Goal: Task Accomplishment & Management: Use online tool/utility

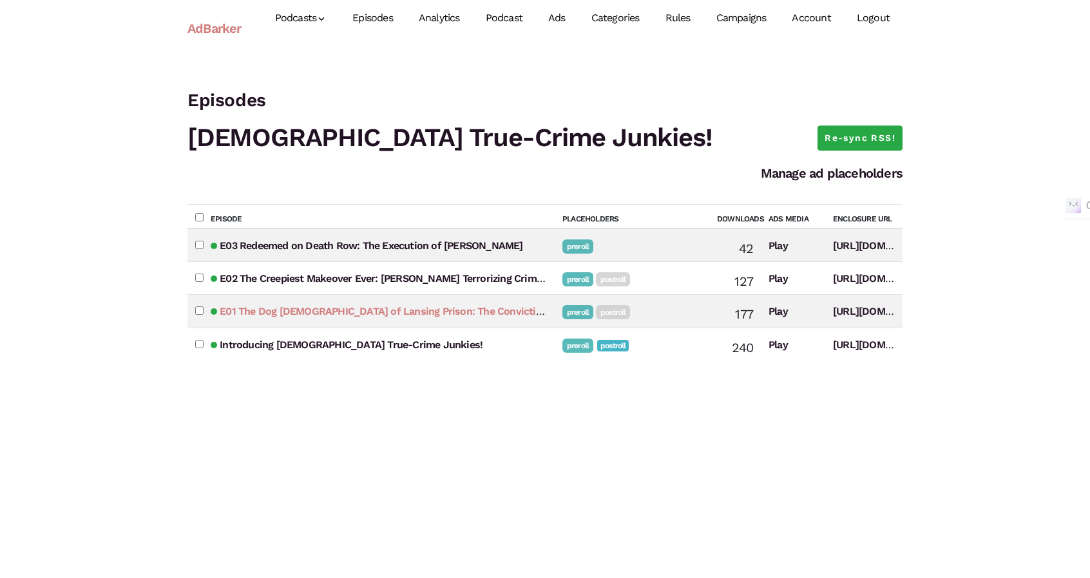
click at [480, 311] on link "E01 The Dog [DEMOGRAPHIC_DATA] of Lansing Prison: The Conviction and Redemption…" at bounding box center [470, 311] width 501 height 12
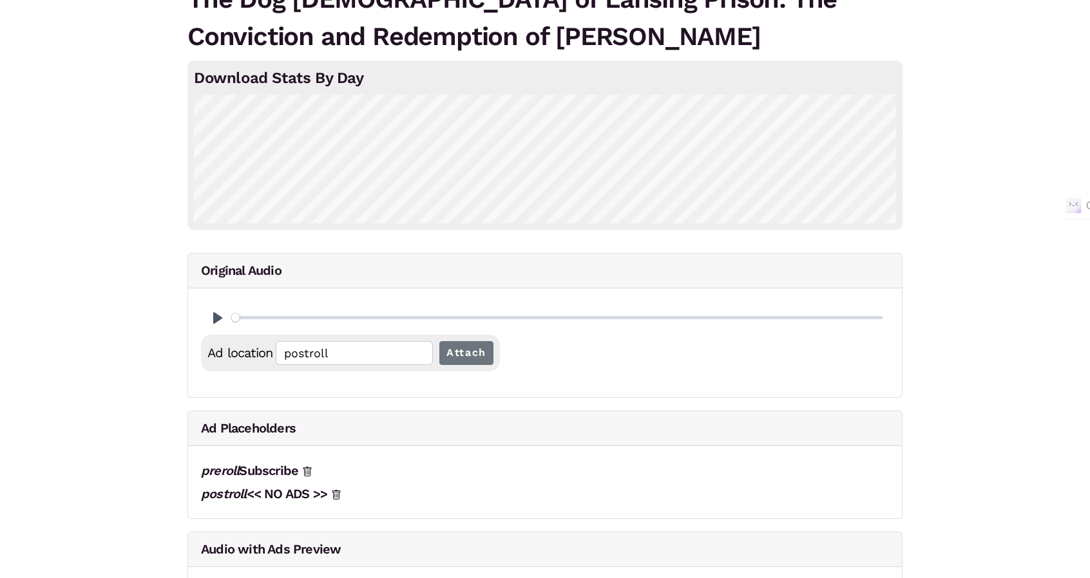
scroll to position [129, 0]
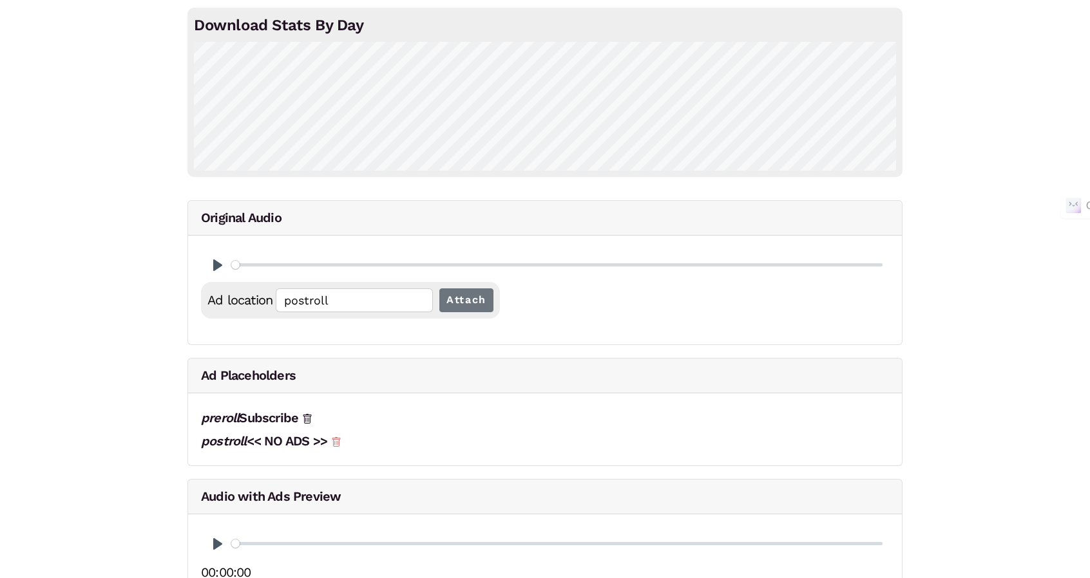
click at [338, 437] on icon at bounding box center [336, 442] width 10 height 10
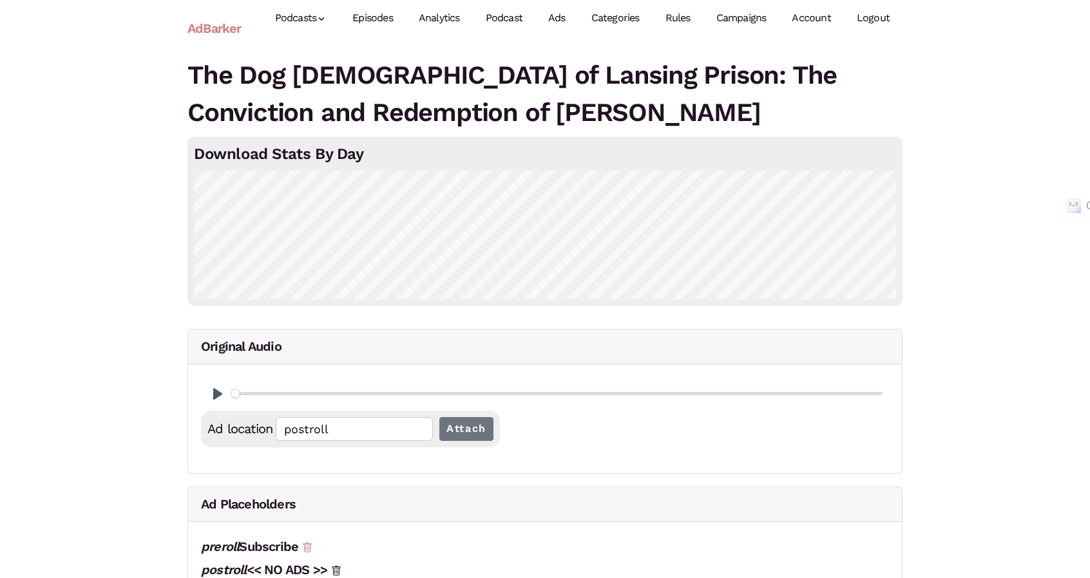
click at [307, 544] on icon at bounding box center [307, 548] width 8 height 10
click at [357, 11] on link "Episodes" at bounding box center [372, 18] width 66 height 57
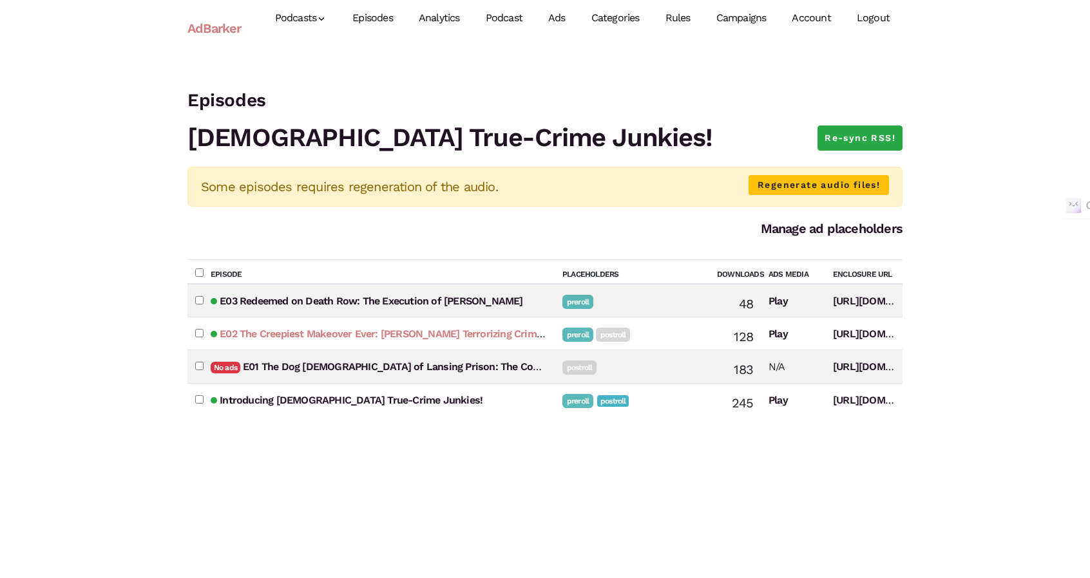
click at [513, 336] on link "E02 The Creepiest Makeover Ever: [PERSON_NAME] Terrorizing Crimes" at bounding box center [383, 334] width 327 height 12
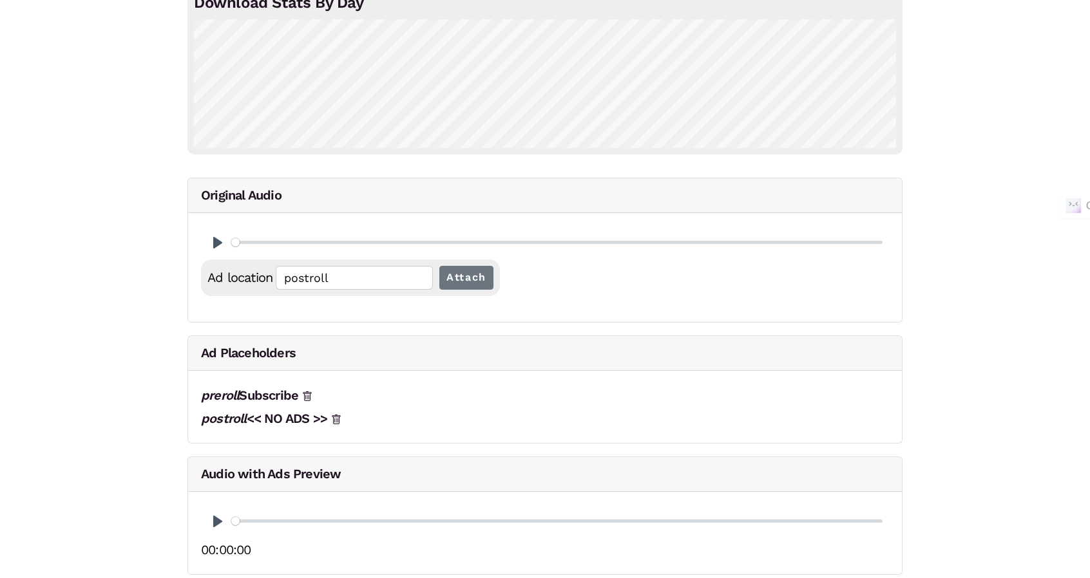
scroll to position [158, 0]
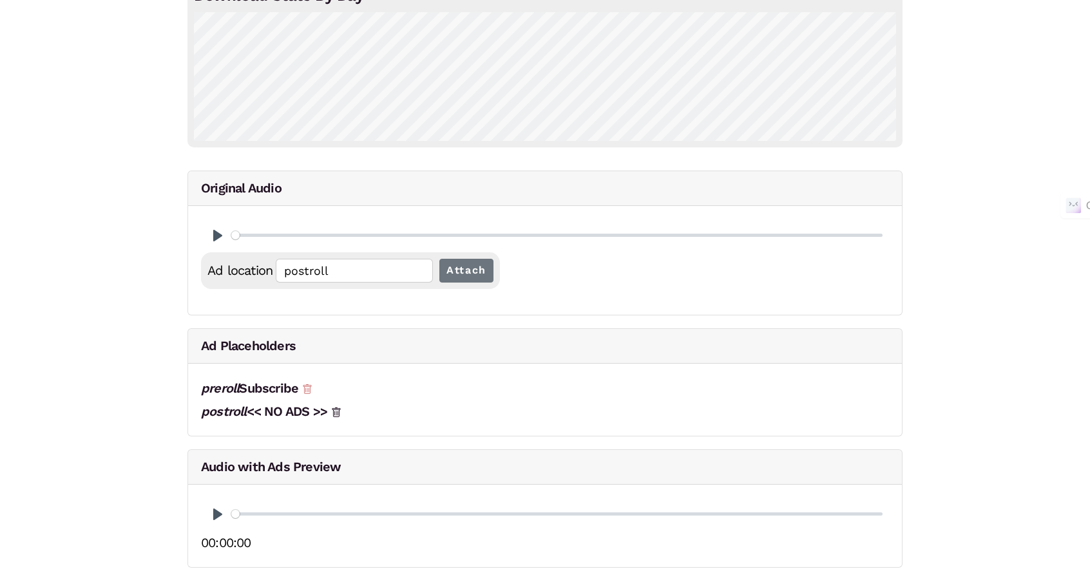
click at [310, 386] on icon at bounding box center [307, 389] width 10 height 10
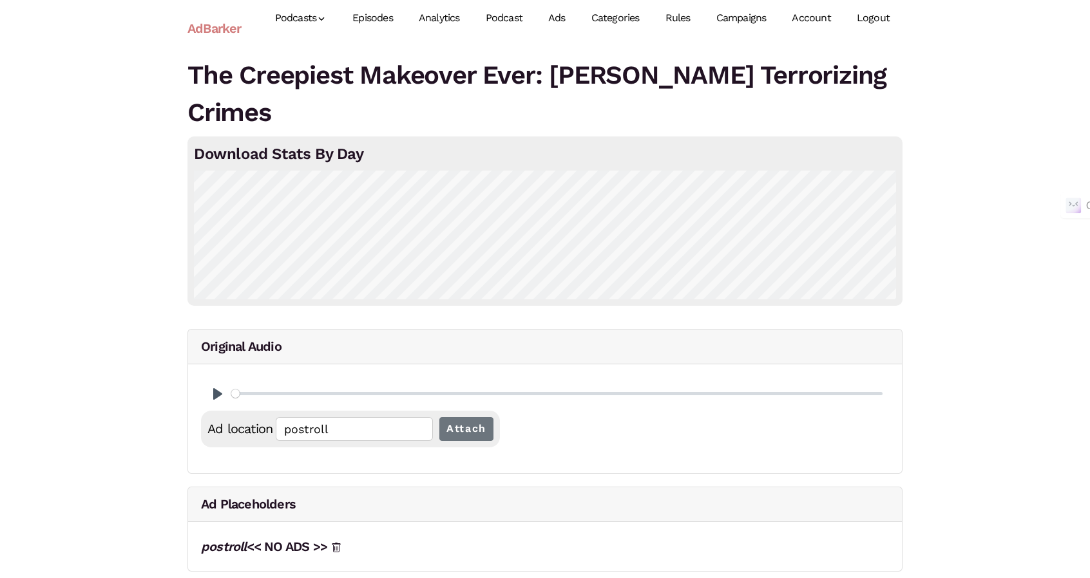
click at [398, 15] on link "Episodes" at bounding box center [372, 18] width 66 height 57
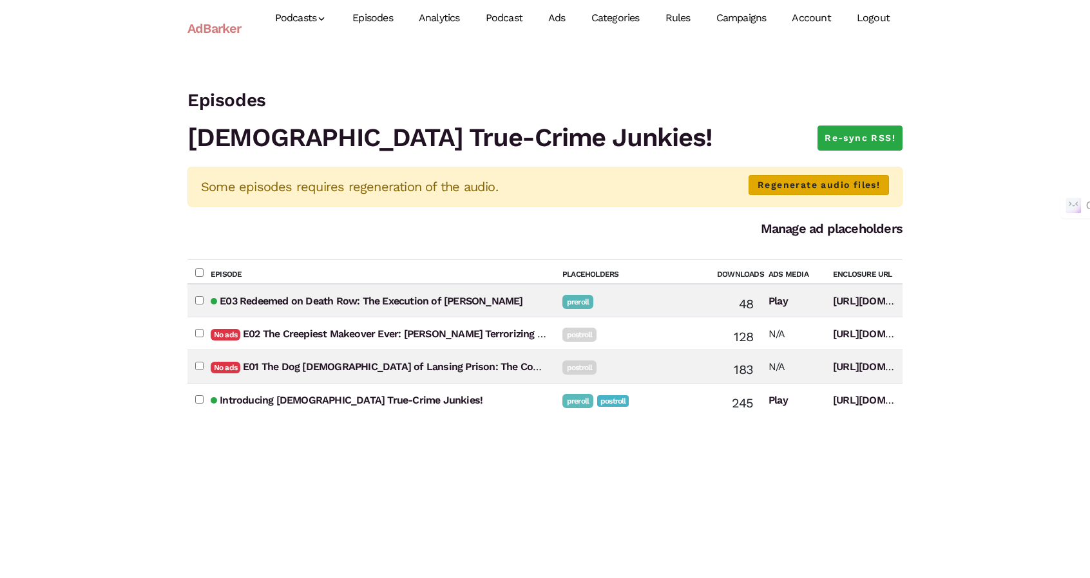
click at [822, 190] on link "Regenerate audio files!" at bounding box center [818, 185] width 140 height 20
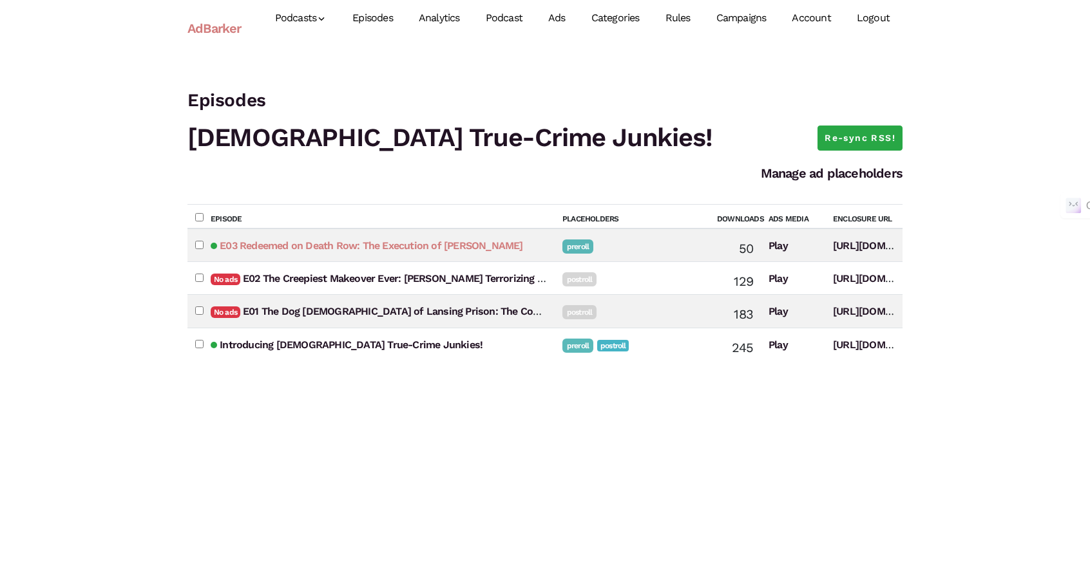
click at [500, 246] on link "E03 Redeemed on Death Row: The Execution of [PERSON_NAME]" at bounding box center [371, 246] width 303 height 12
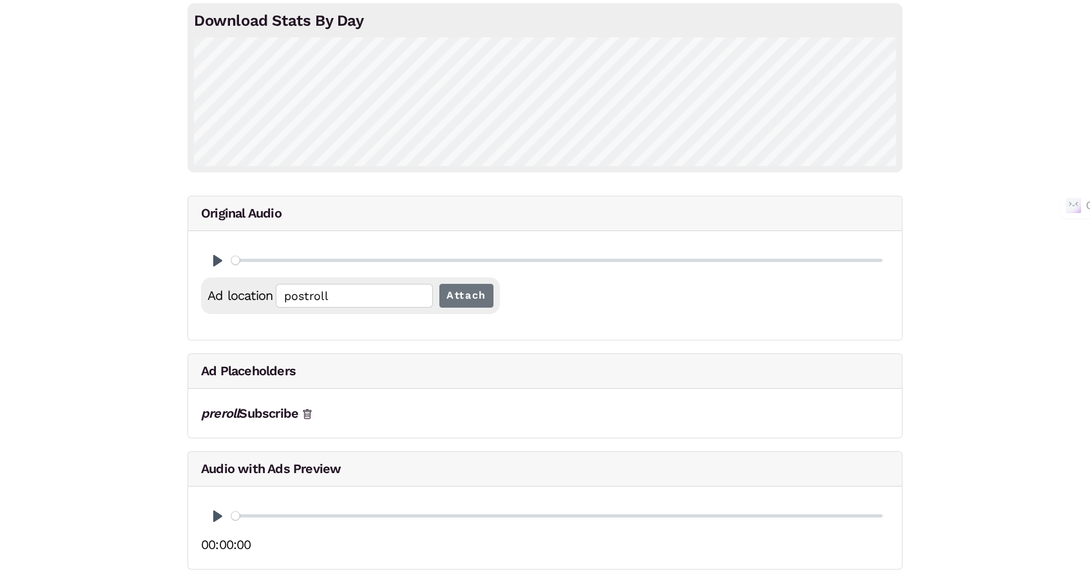
scroll to position [135, 0]
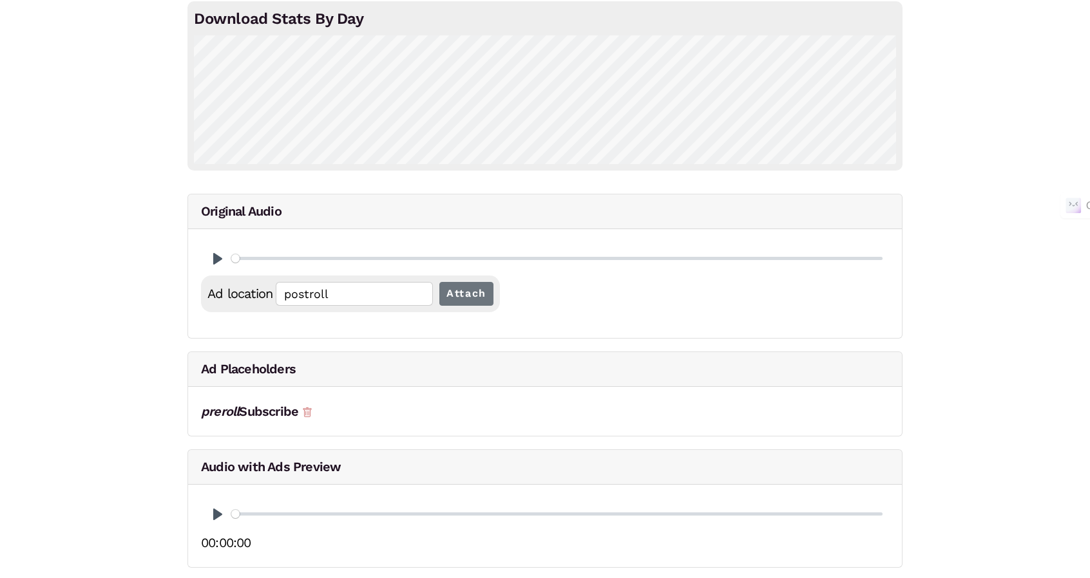
click at [308, 411] on icon at bounding box center [307, 413] width 4 height 5
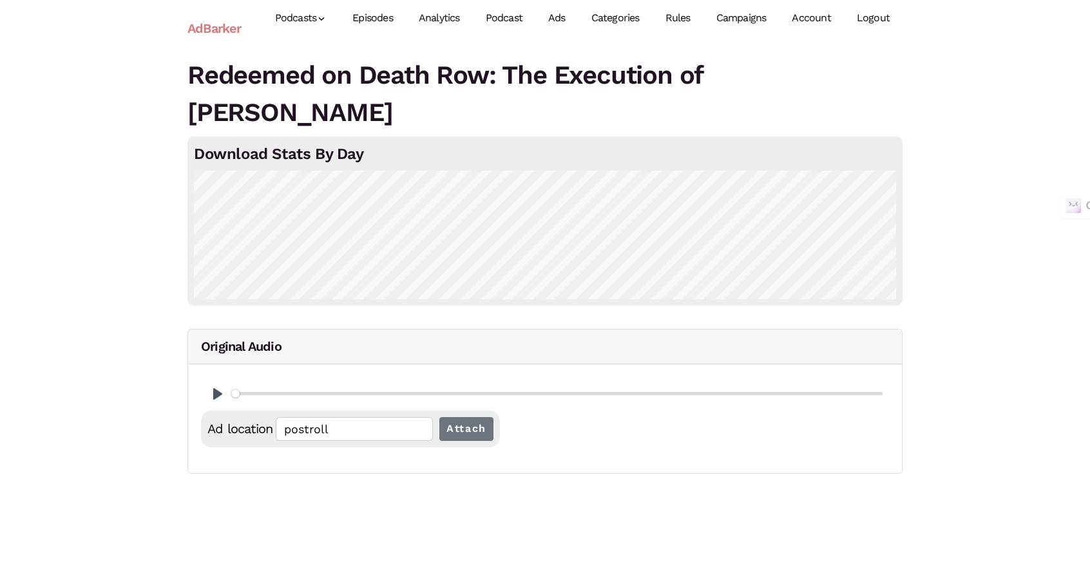
scroll to position [0, 0]
click at [394, 12] on link "Episodes" at bounding box center [378, 18] width 66 height 57
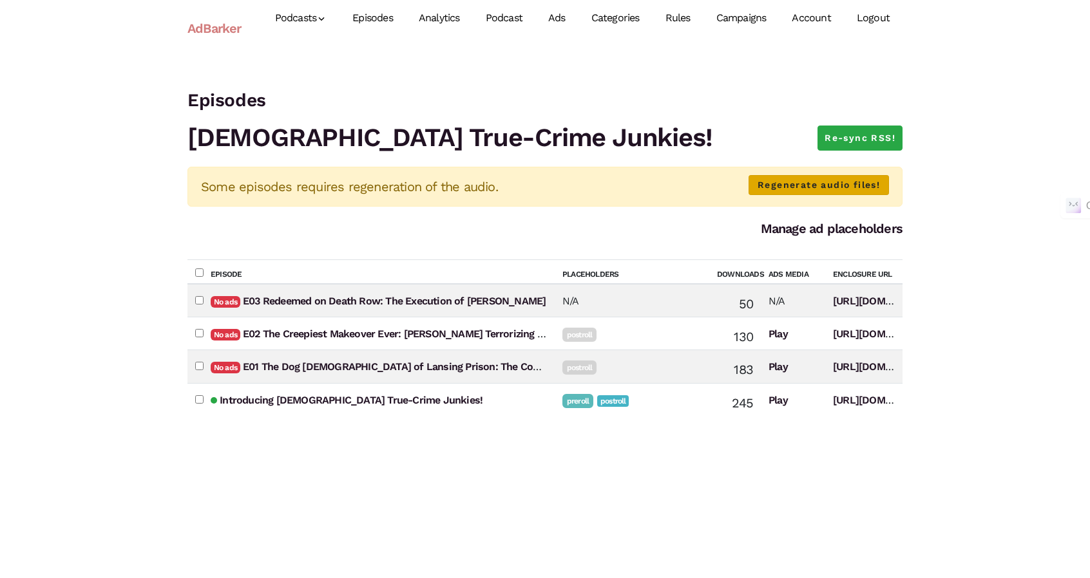
click at [868, 189] on link "Regenerate audio files!" at bounding box center [818, 185] width 140 height 20
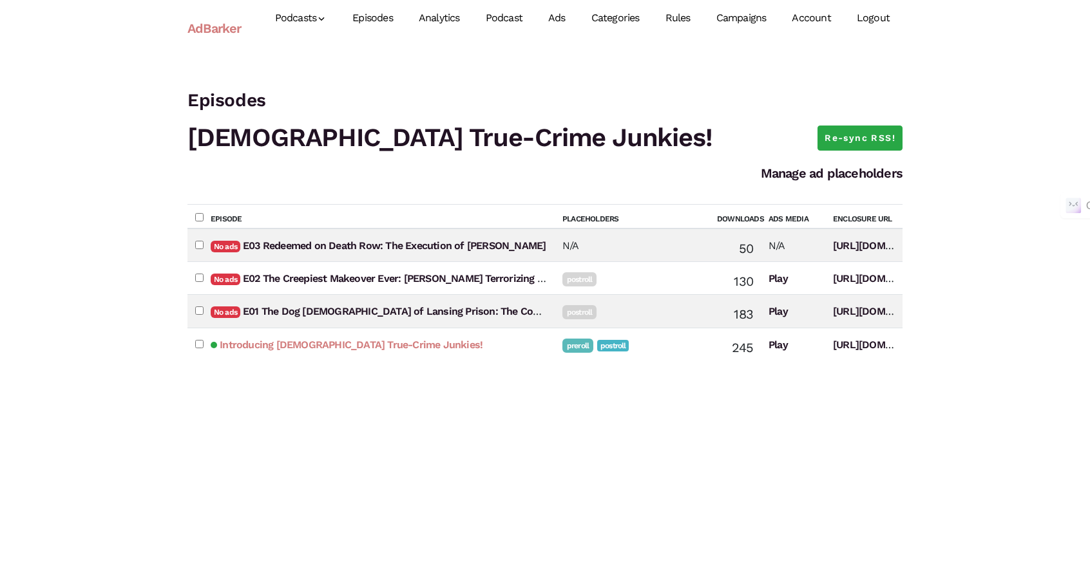
click at [243, 344] on link "Introducing [DEMOGRAPHIC_DATA] True-Crime Junkies!" at bounding box center [351, 345] width 263 height 12
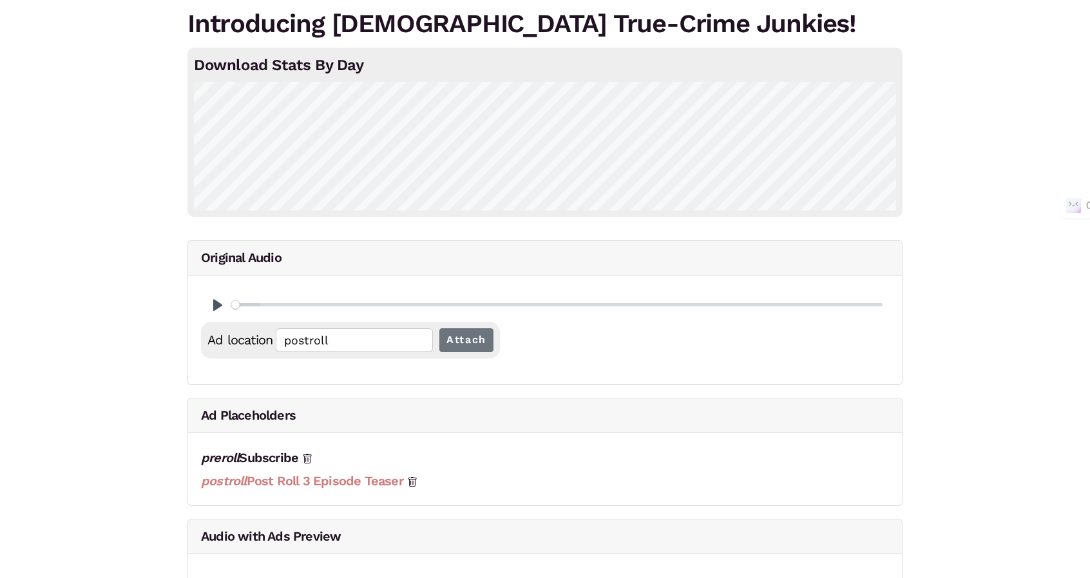
scroll to position [64, 0]
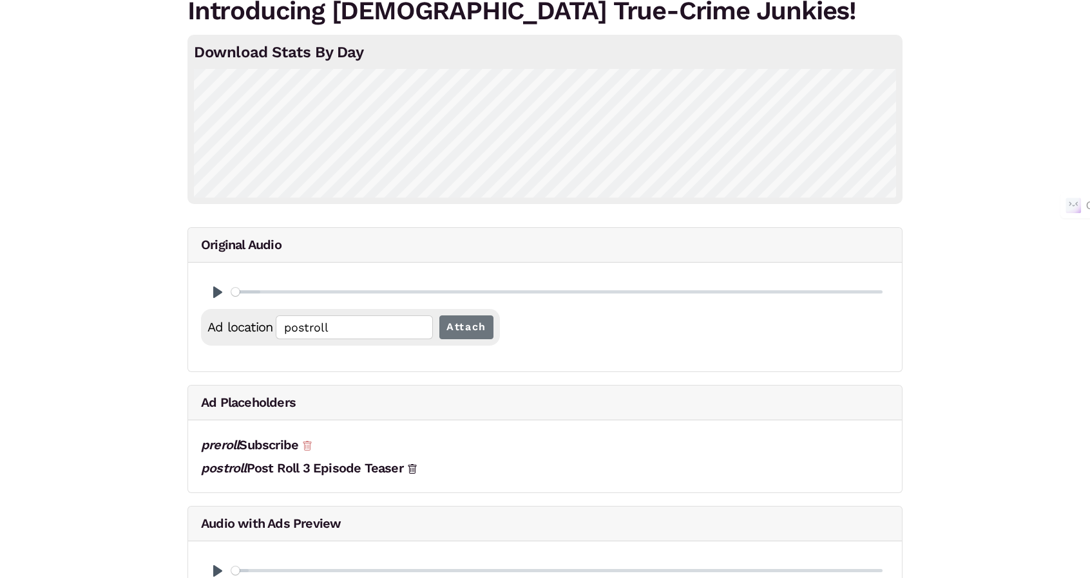
click at [312, 445] on icon at bounding box center [307, 446] width 10 height 10
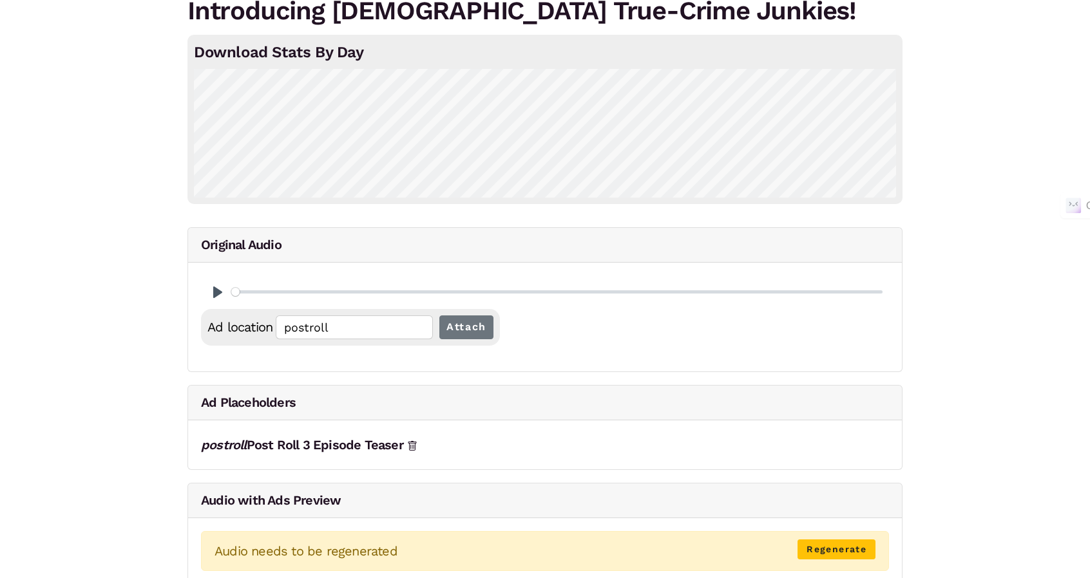
scroll to position [0, 0]
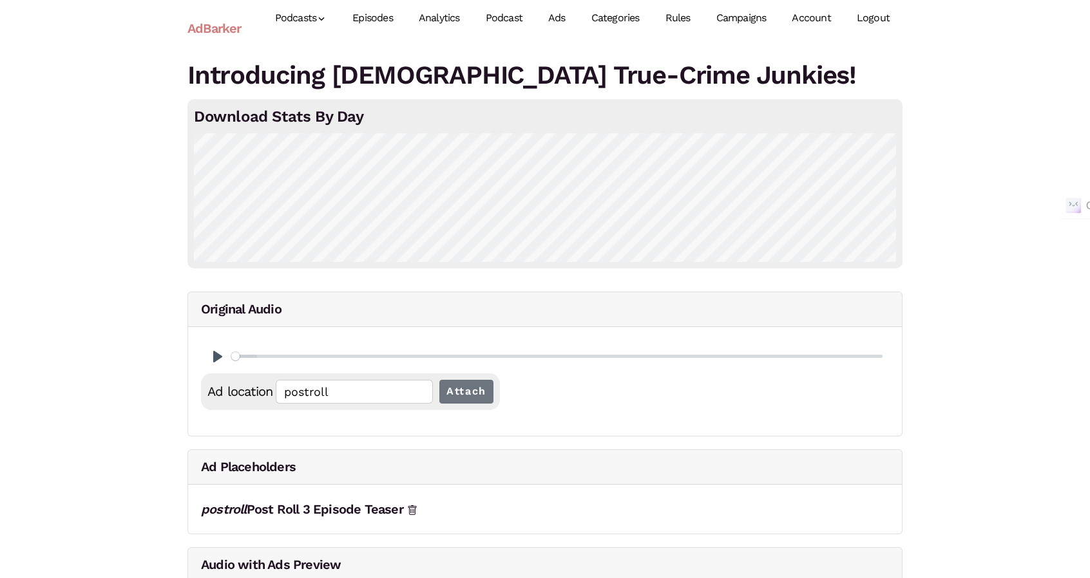
click at [388, 24] on link "Episodes" at bounding box center [372, 18] width 66 height 57
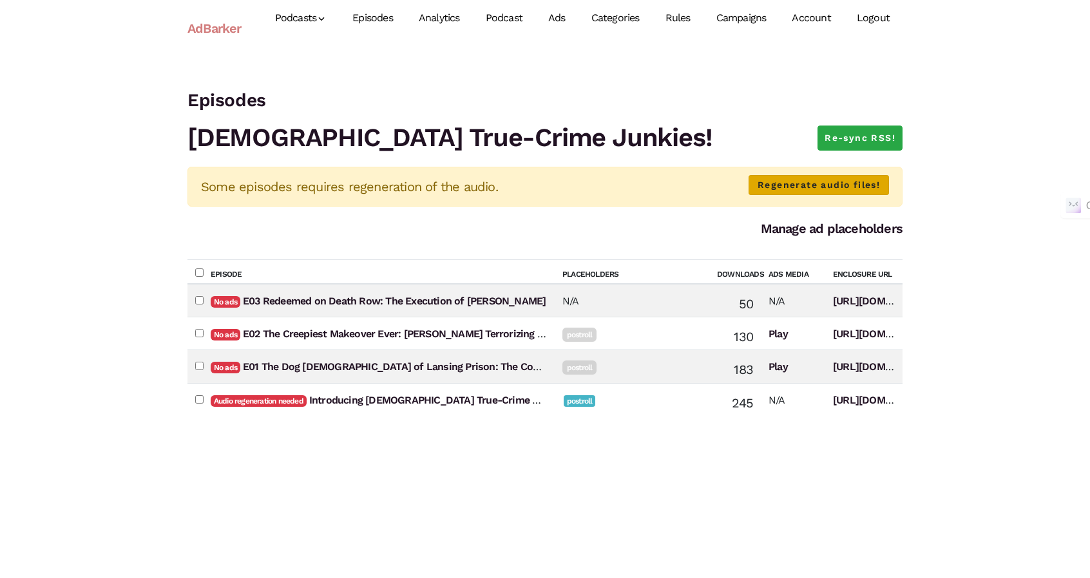
click at [840, 192] on link "Regenerate audio files!" at bounding box center [818, 185] width 140 height 20
